Goal: Register for event/course

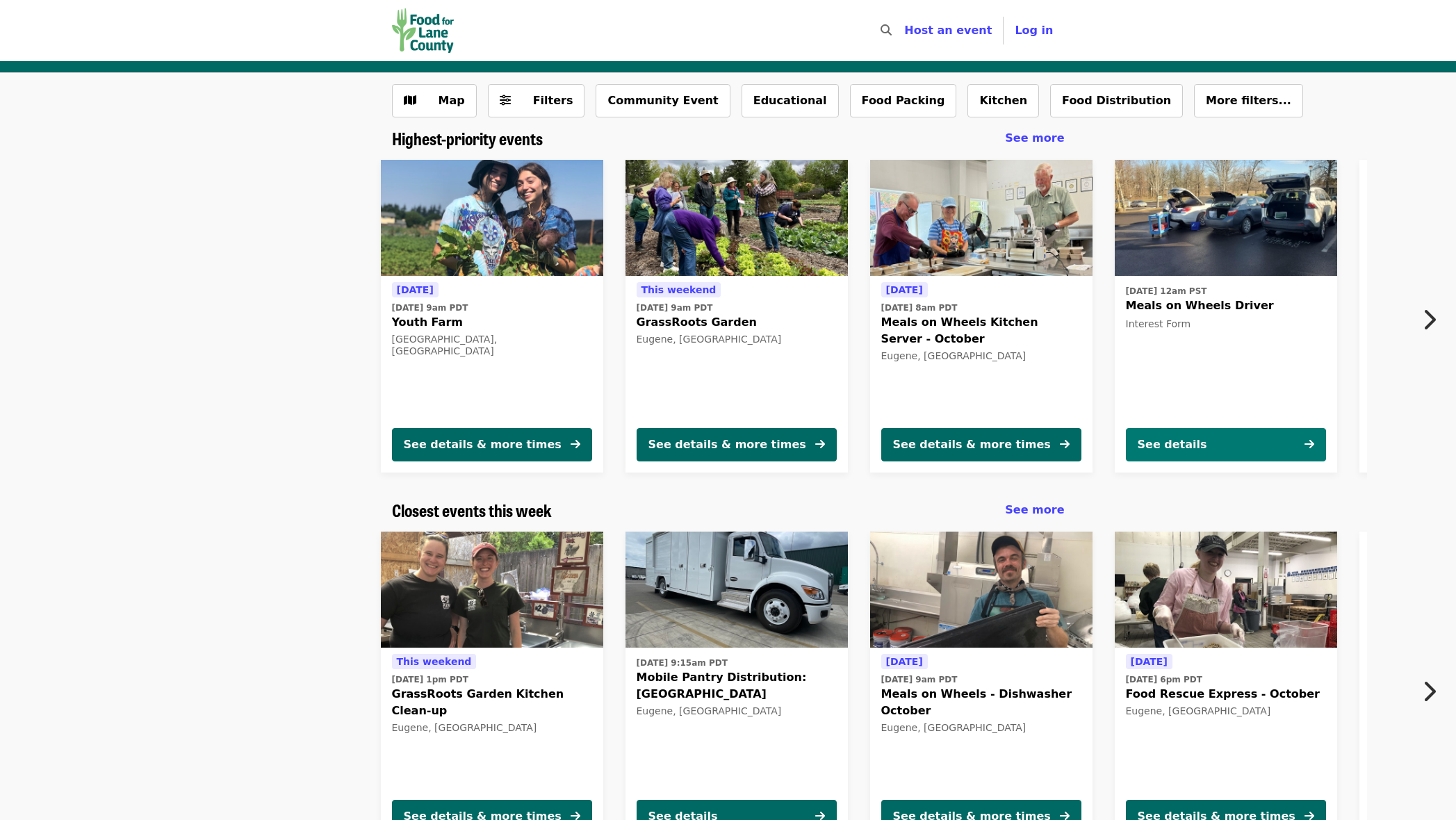
click at [1153, 445] on div "See details" at bounding box center [1172, 445] width 70 height 17
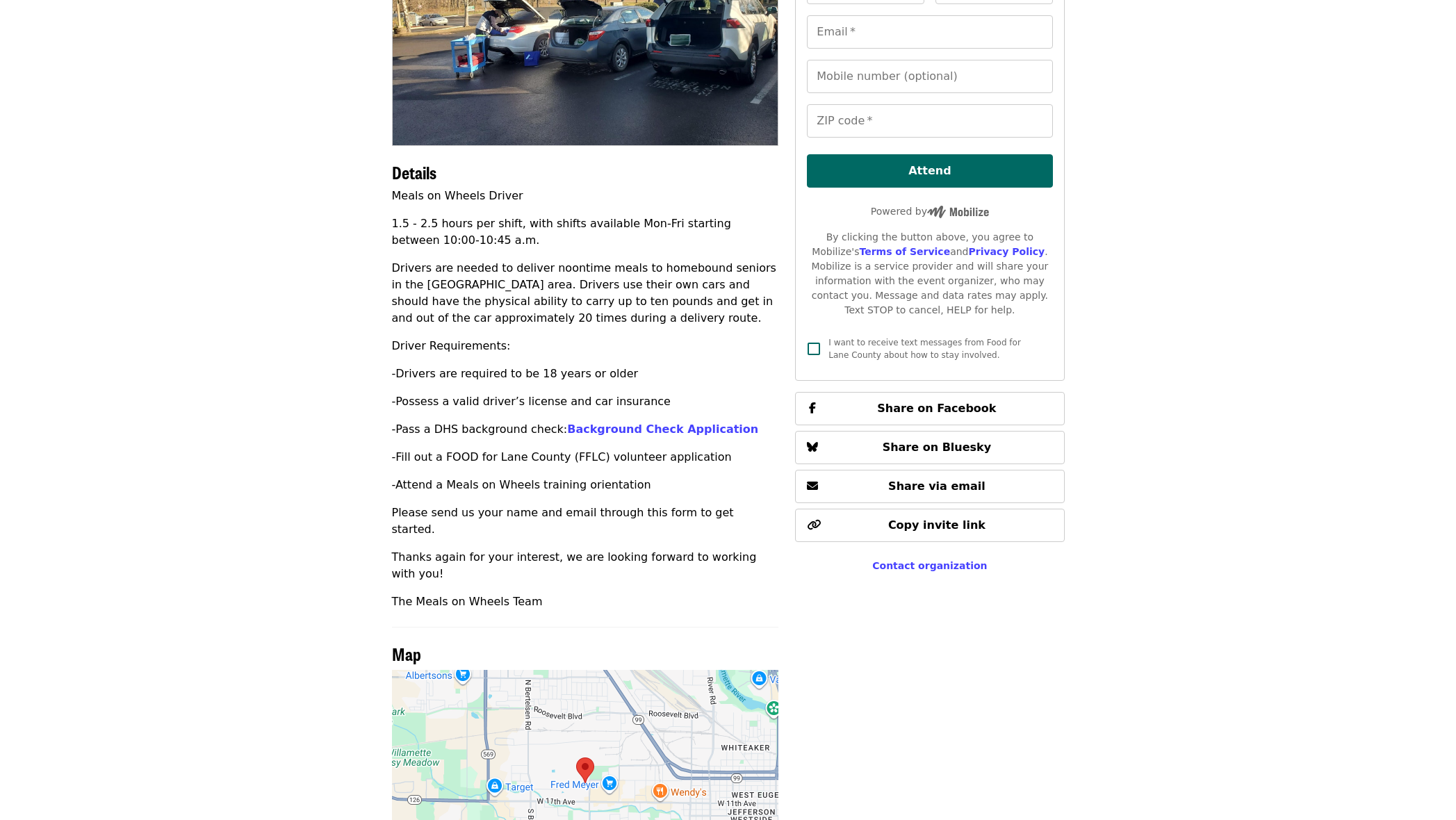
scroll to position [191, 0]
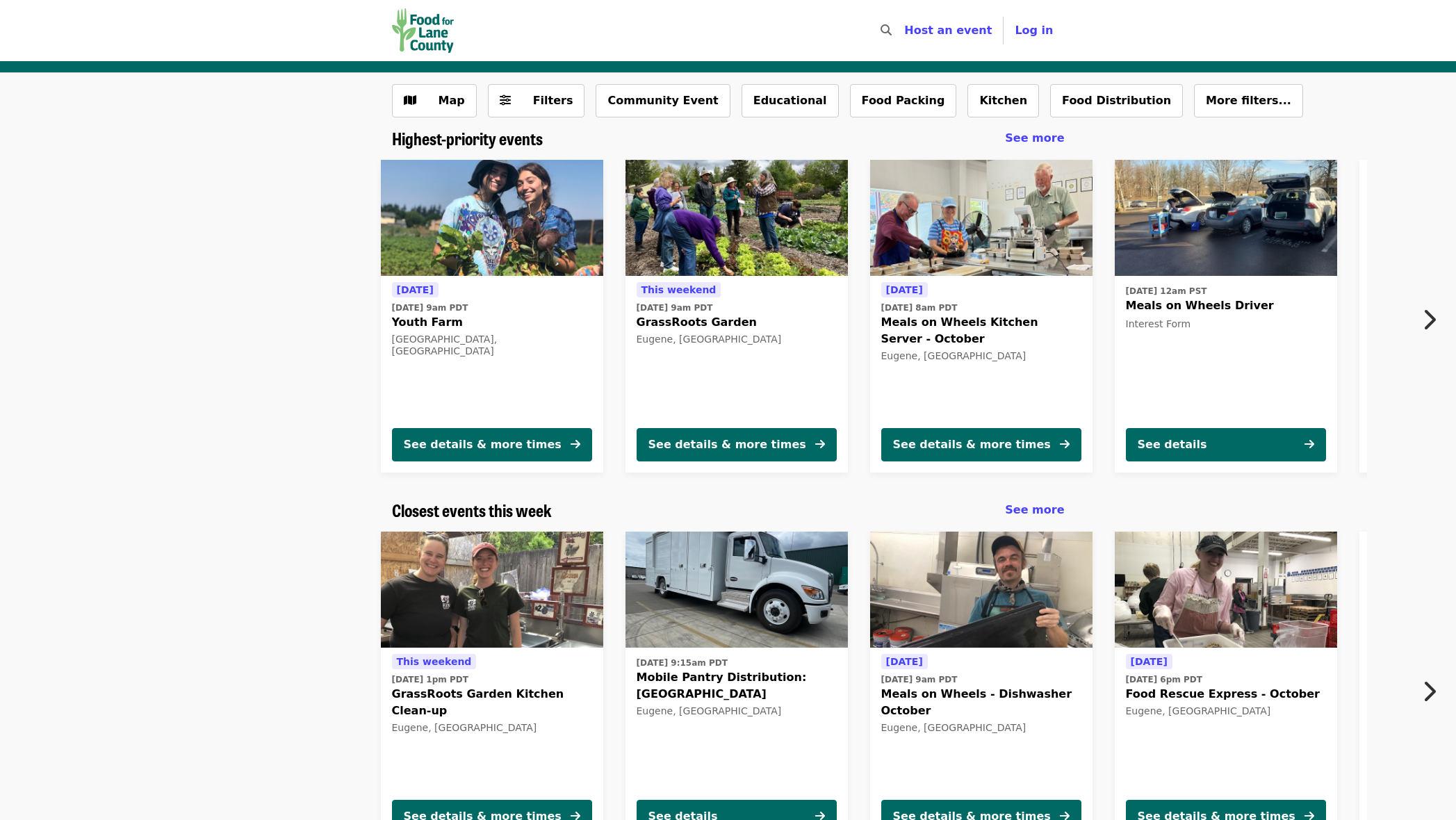
click at [973, 324] on span "Meals on Wheels Kitchen Server - October" at bounding box center [981, 331] width 200 height 33
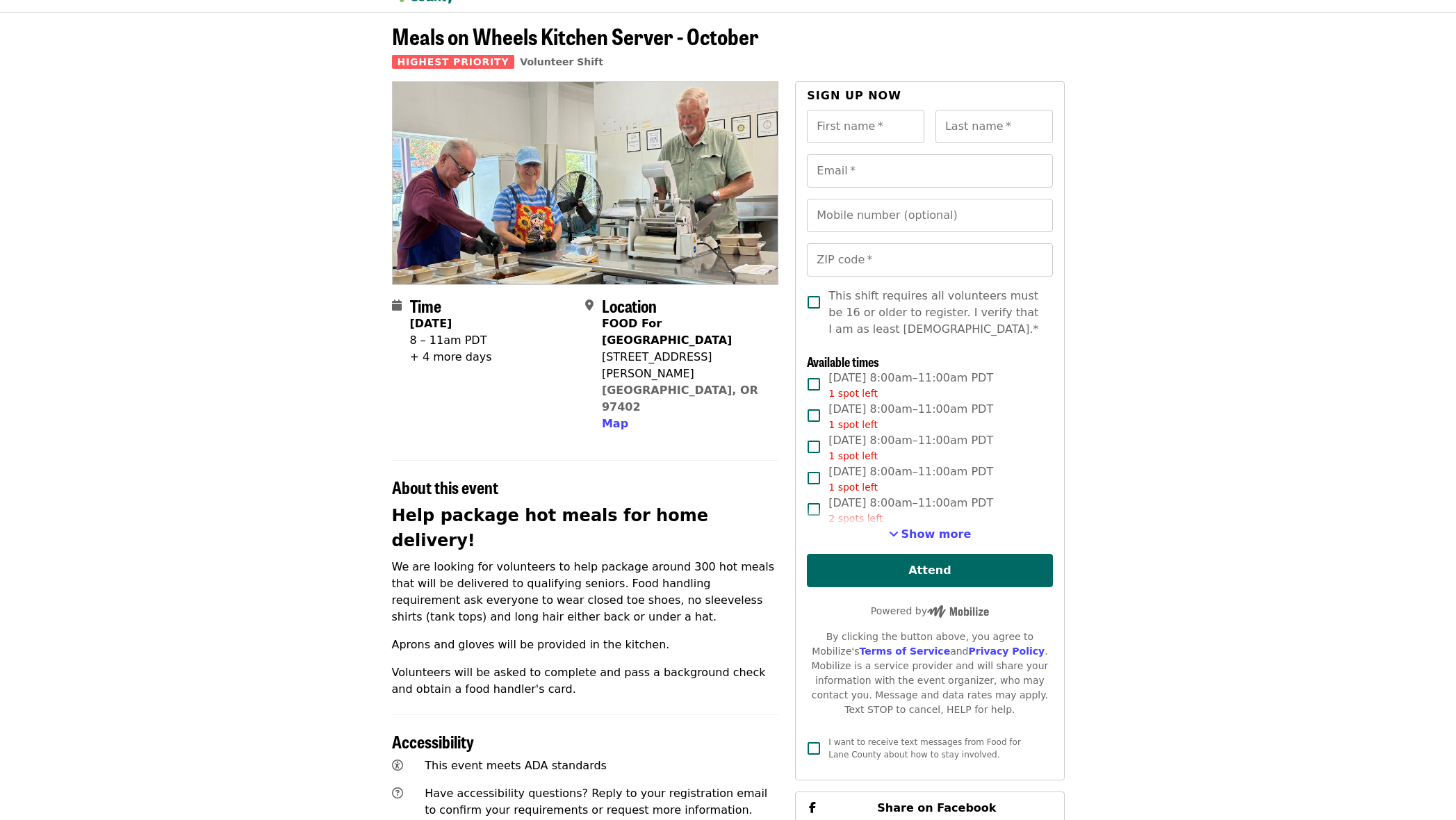
scroll to position [53, 0]
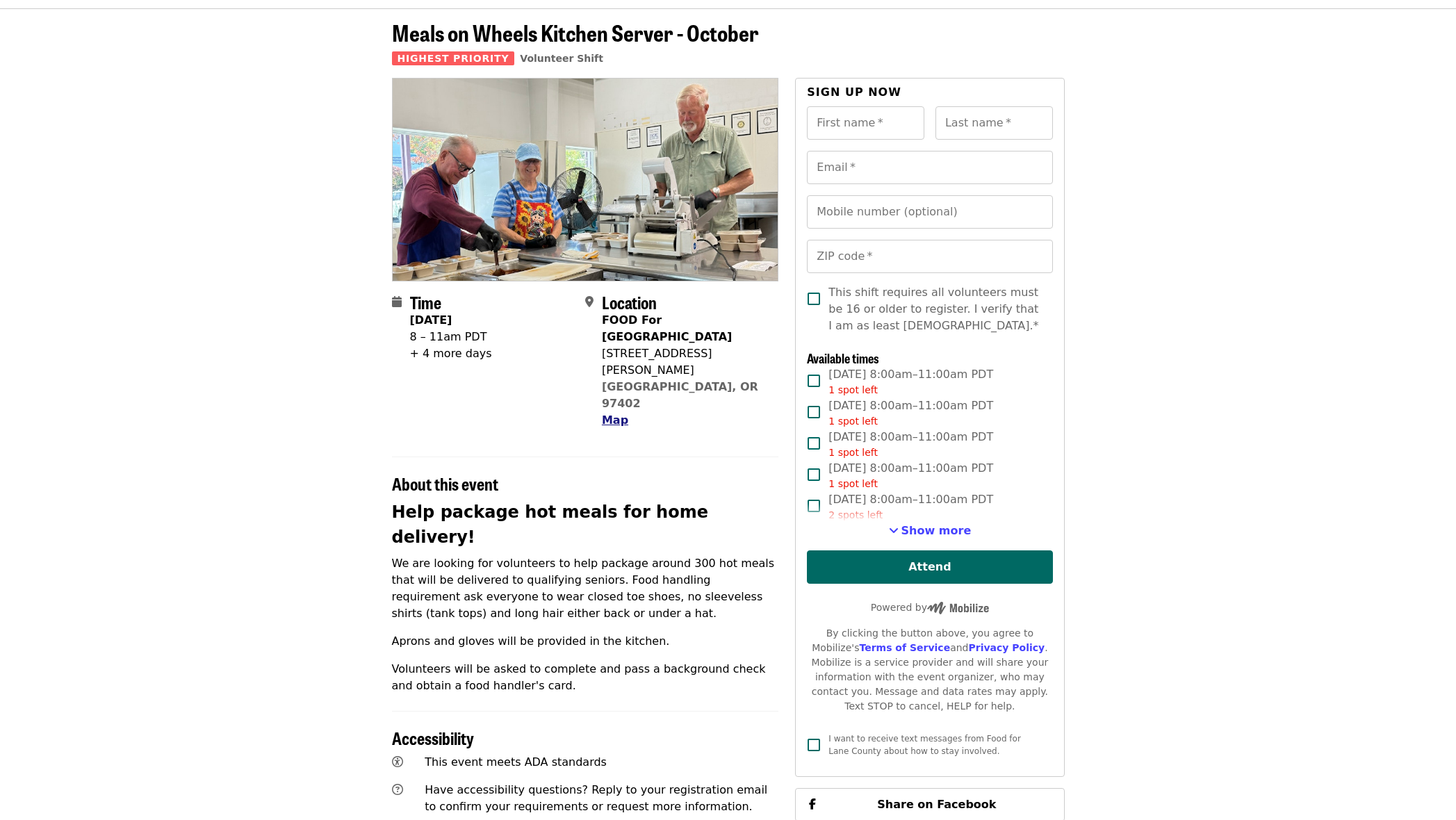
click at [607, 414] on span "Map" at bounding box center [615, 420] width 26 height 13
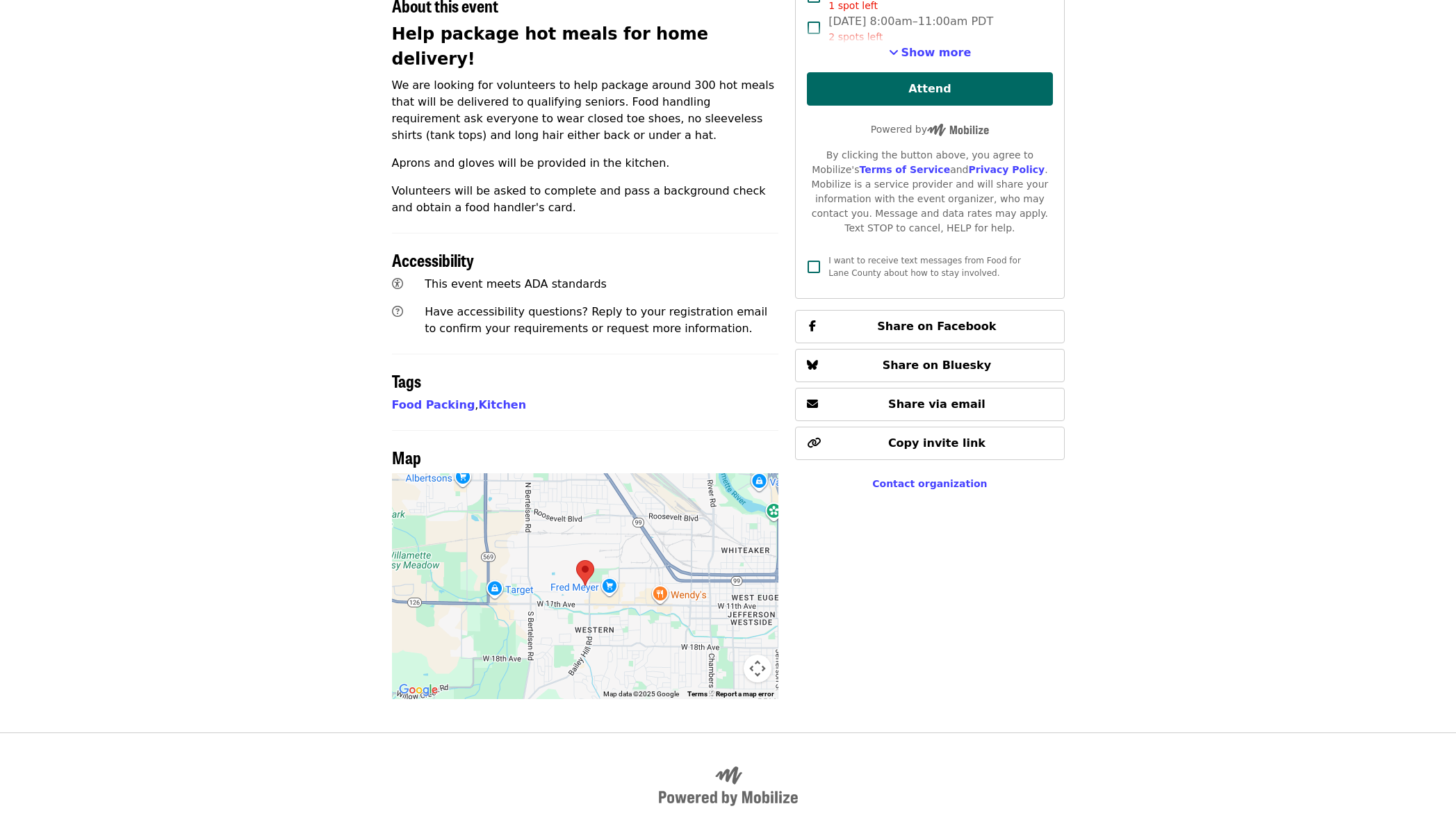
scroll to position [547, 0]
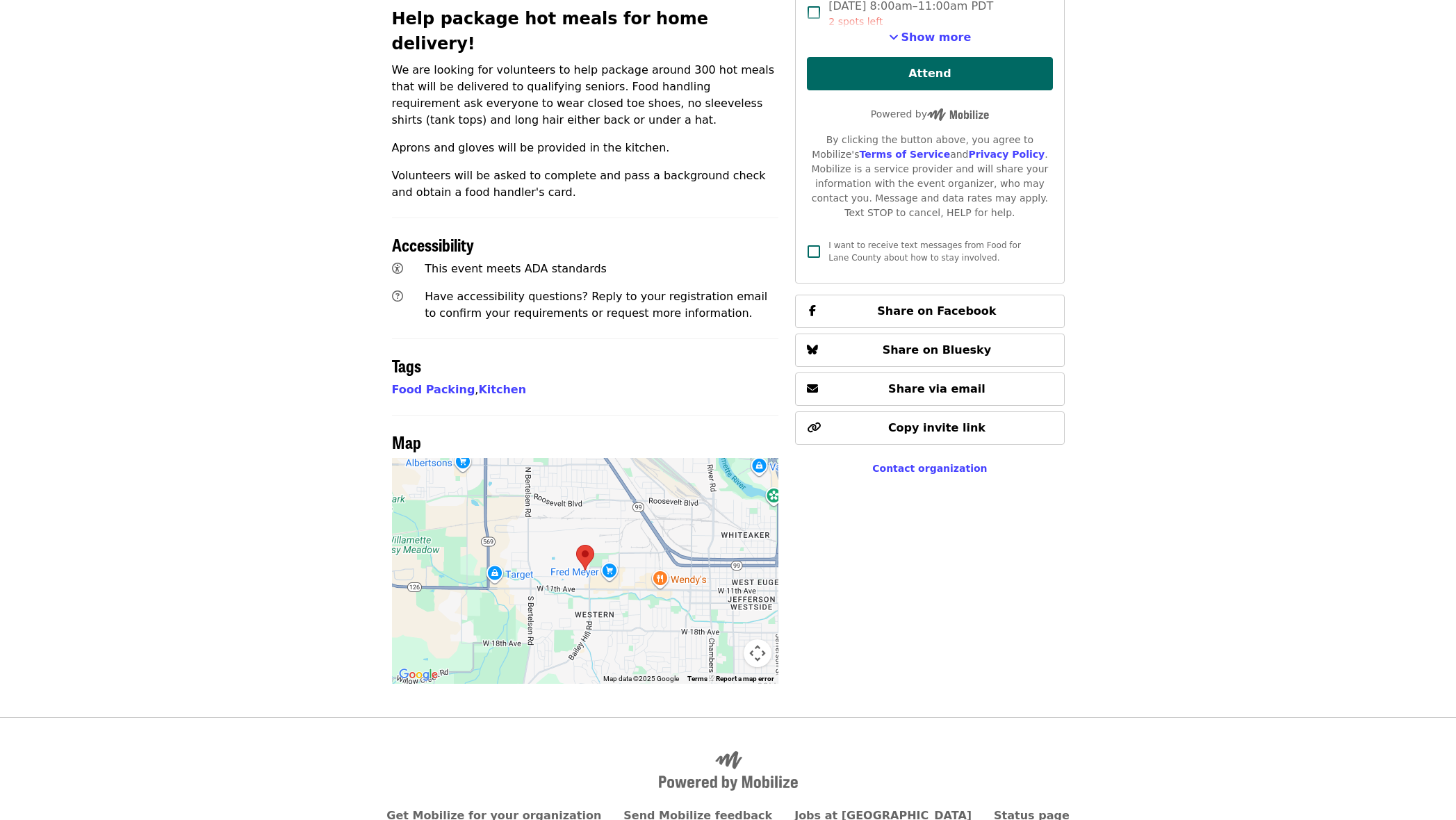
click at [576, 545] on area at bounding box center [576, 545] width 0 height 0
click at [754, 640] on button "Map camera controls" at bounding box center [758, 654] width 28 height 28
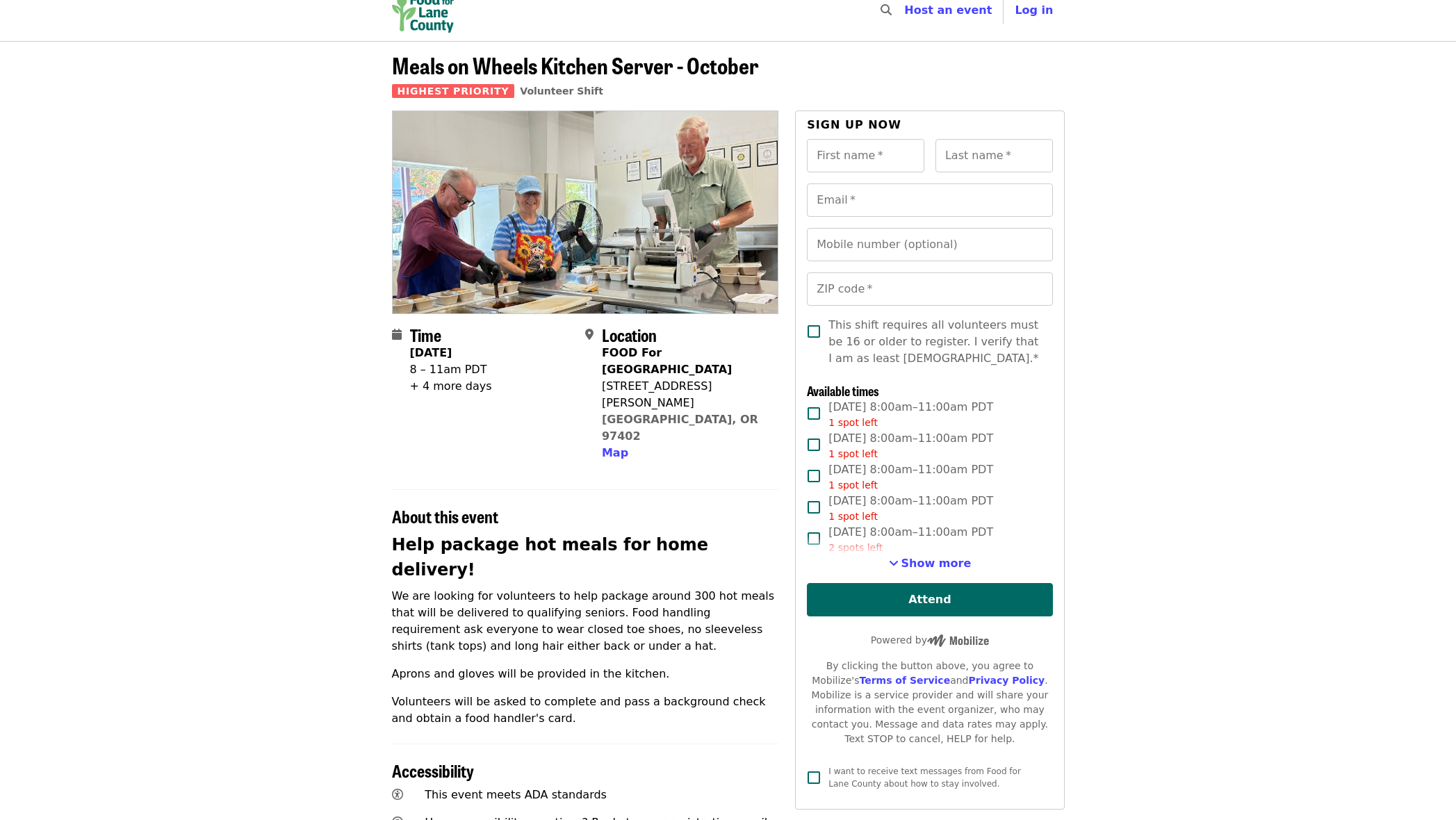
scroll to position [1, 0]
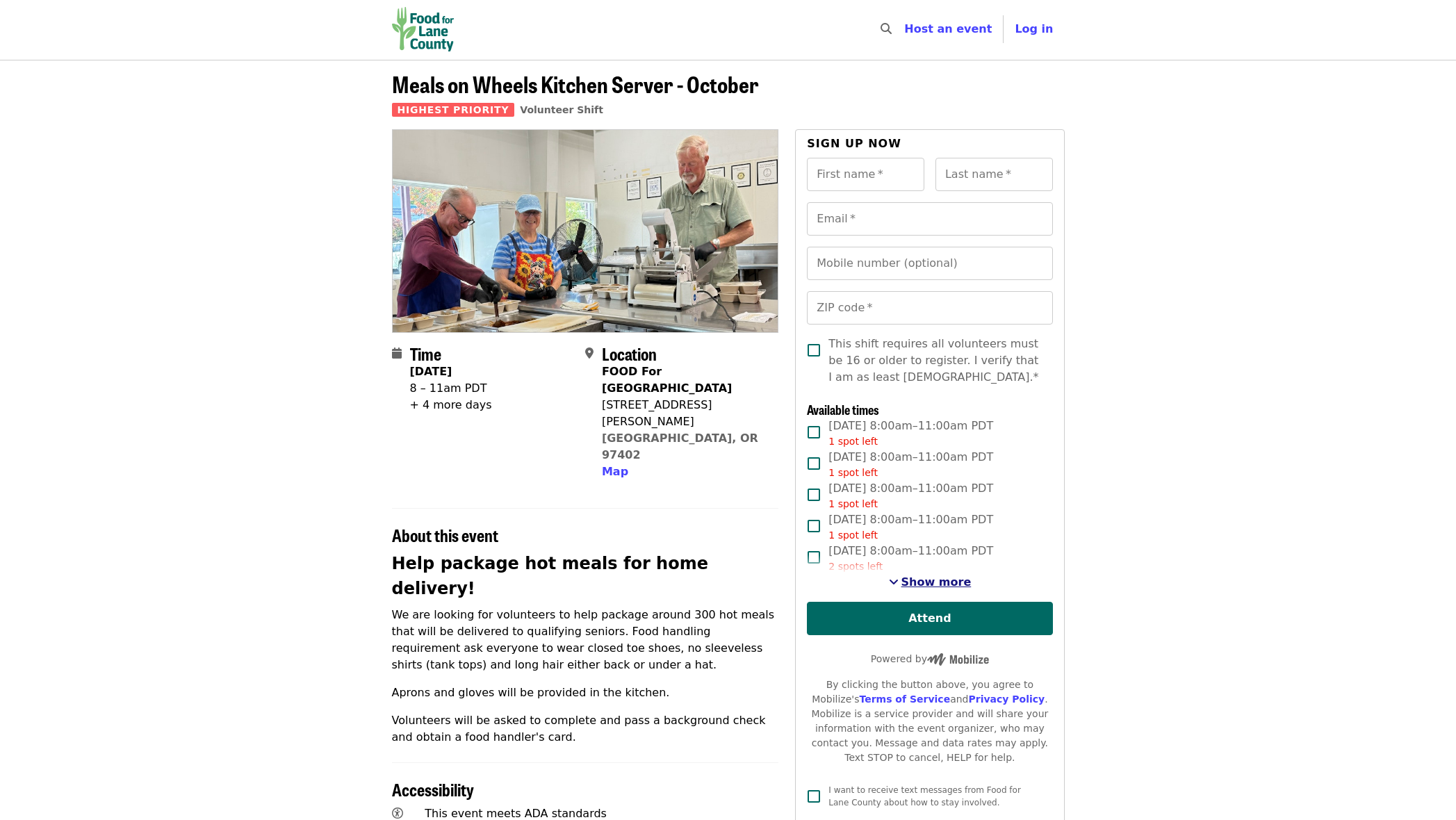
click at [927, 580] on span "Show more" at bounding box center [937, 582] width 71 height 13
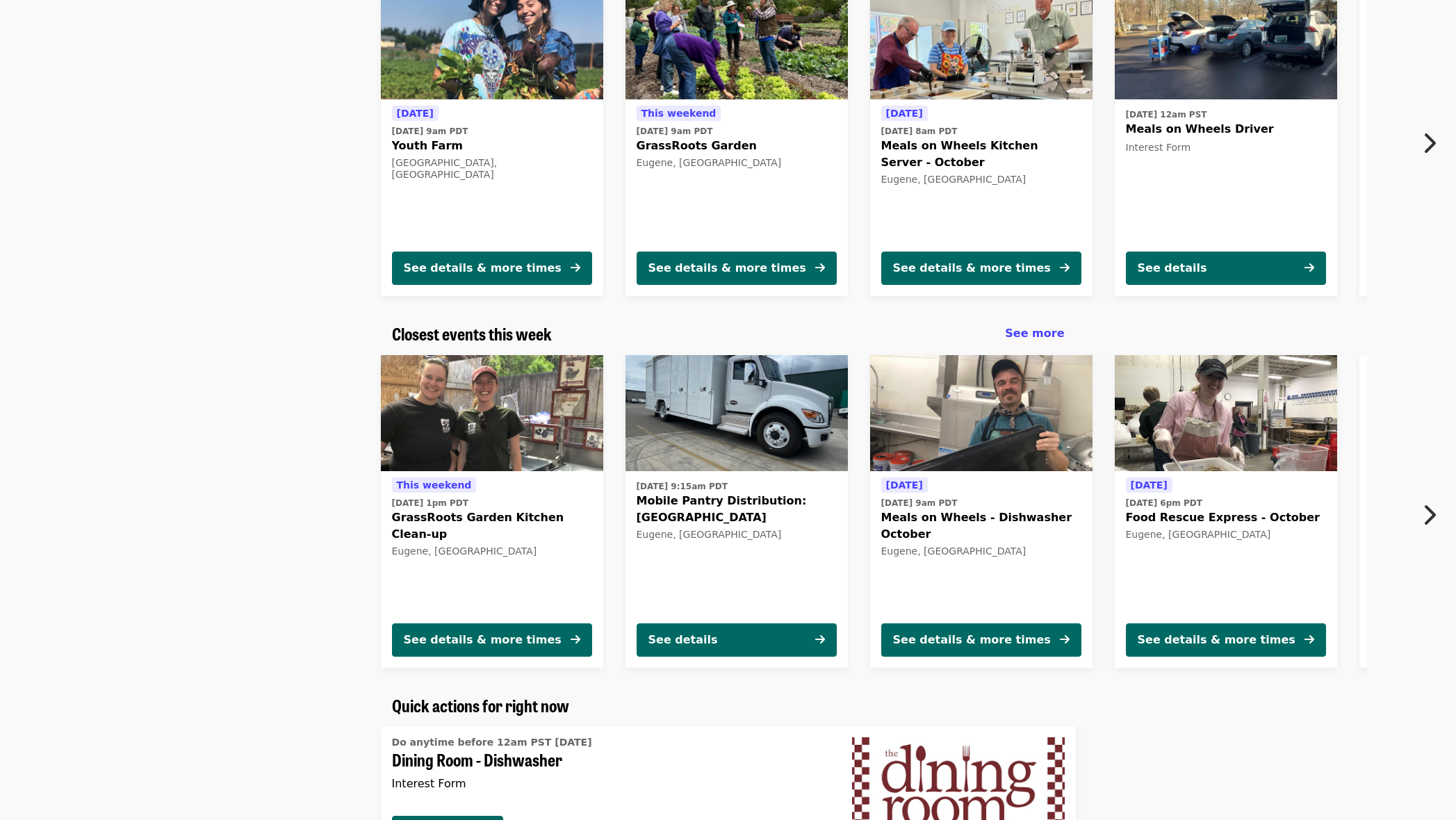
scroll to position [179, 0]
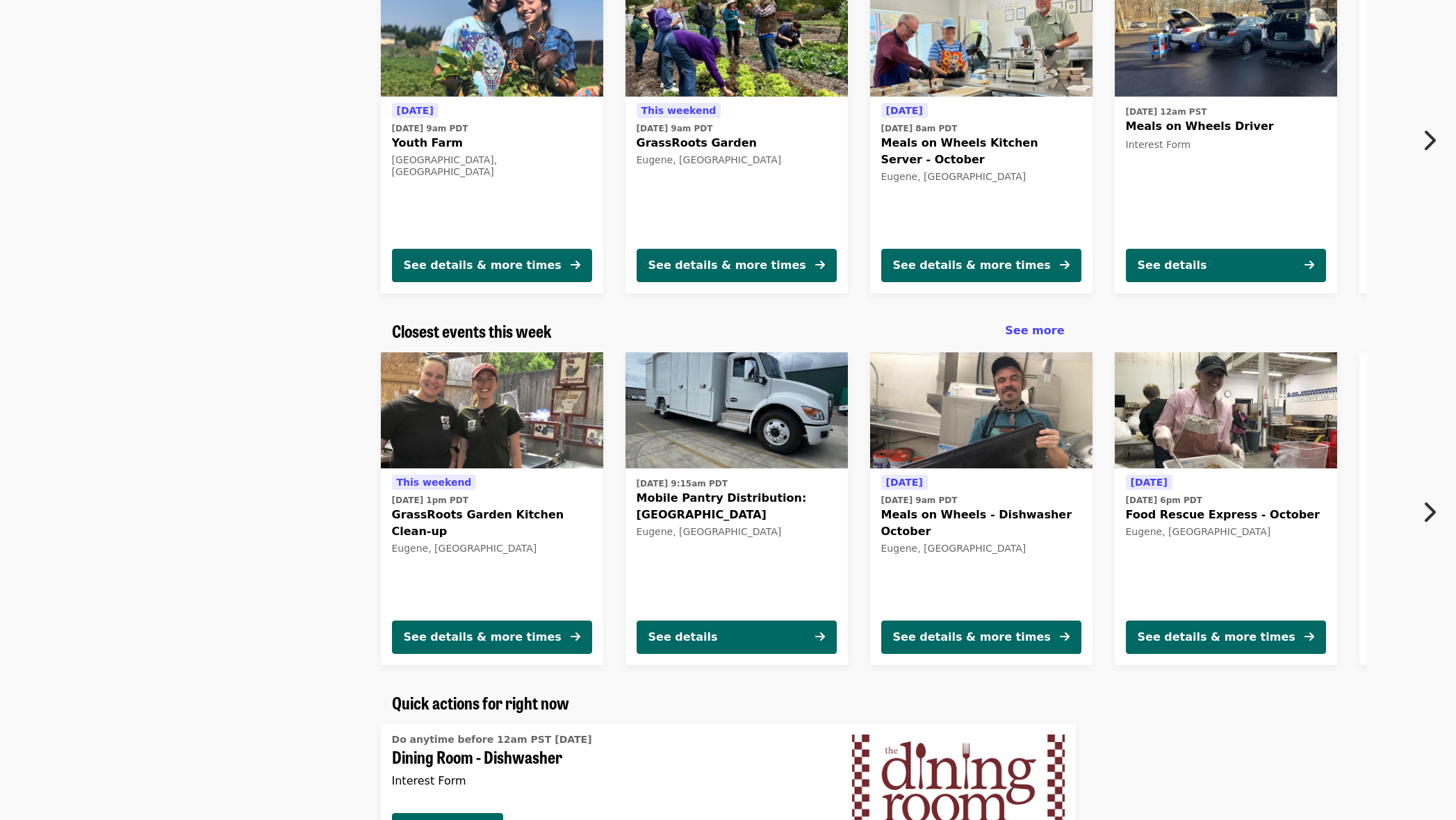
click at [1159, 514] on span "Food Rescue Express - October" at bounding box center [1225, 515] width 200 height 17
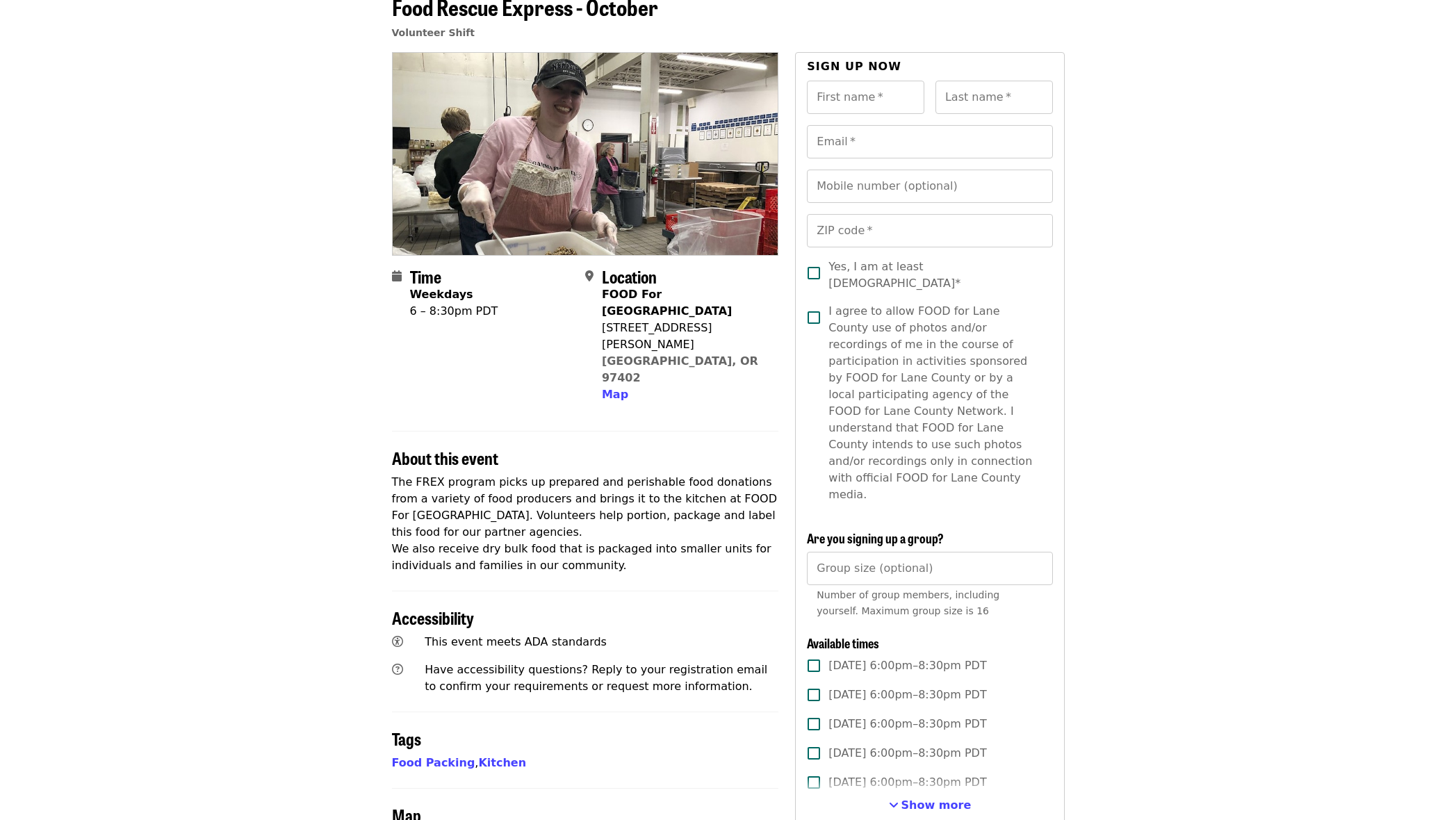
scroll to position [78, 0]
click at [619, 389] on span "Map" at bounding box center [615, 395] width 26 height 13
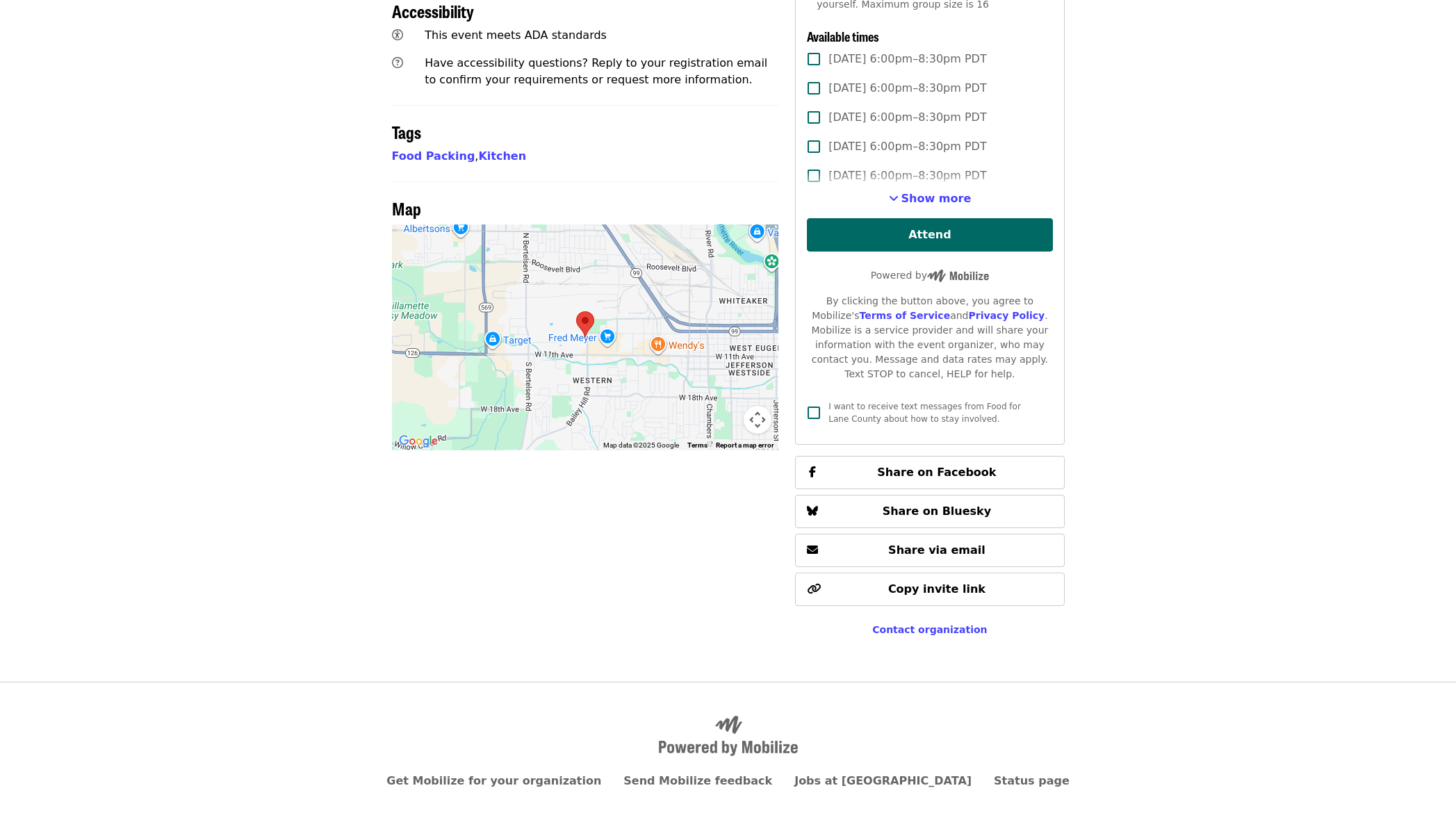
scroll to position [687, 0]
click at [576, 310] on area at bounding box center [576, 310] width 0 height 0
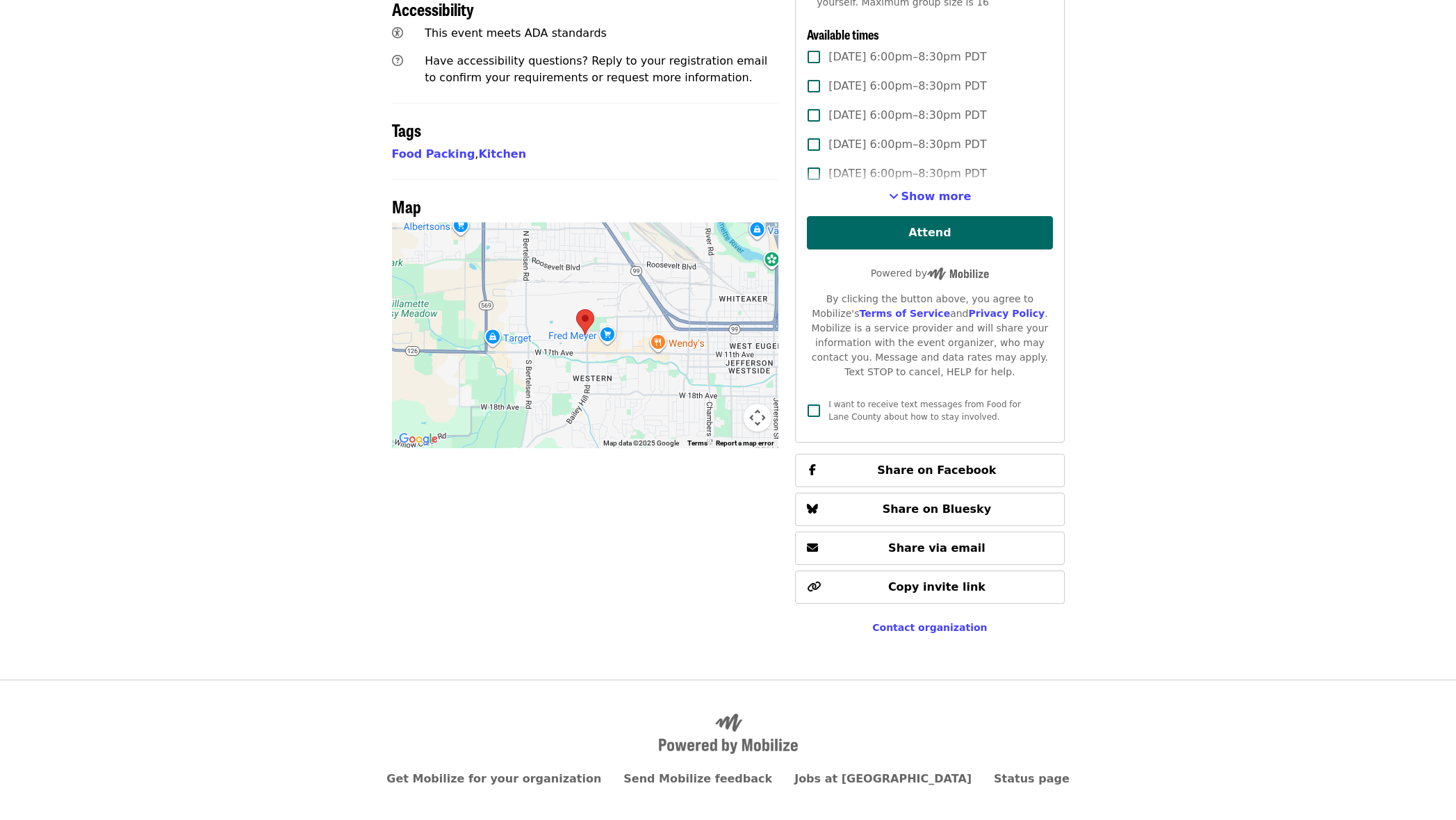
click at [576, 310] on area at bounding box center [576, 310] width 0 height 0
drag, startPoint x: 583, startPoint y: 251, endPoint x: 664, endPoint y: 258, distance: 81.3
click at [664, 258] on div at bounding box center [586, 335] width 387 height 226
drag, startPoint x: 605, startPoint y: 311, endPoint x: 610, endPoint y: 343, distance: 32.4
click at [610, 343] on div at bounding box center [586, 335] width 387 height 226
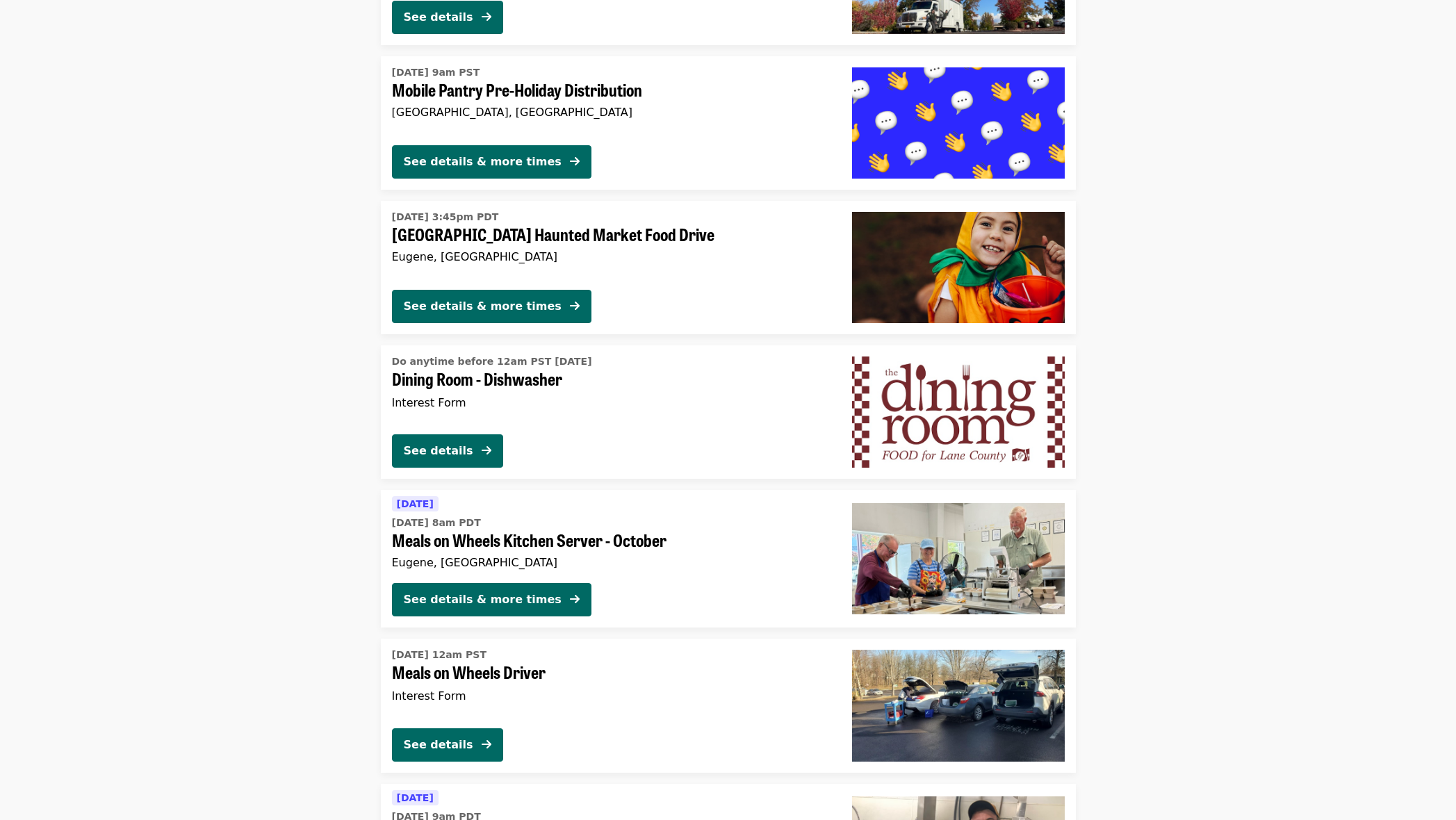
scroll to position [1829, 0]
